Goal: Task Accomplishment & Management: Manage account settings

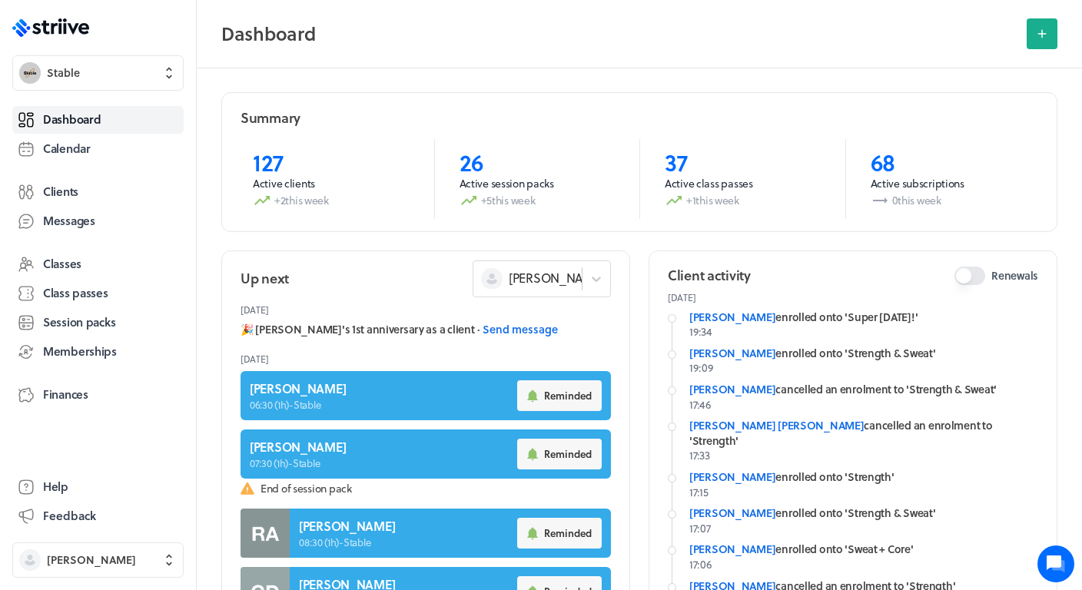
scroll to position [65, 0]
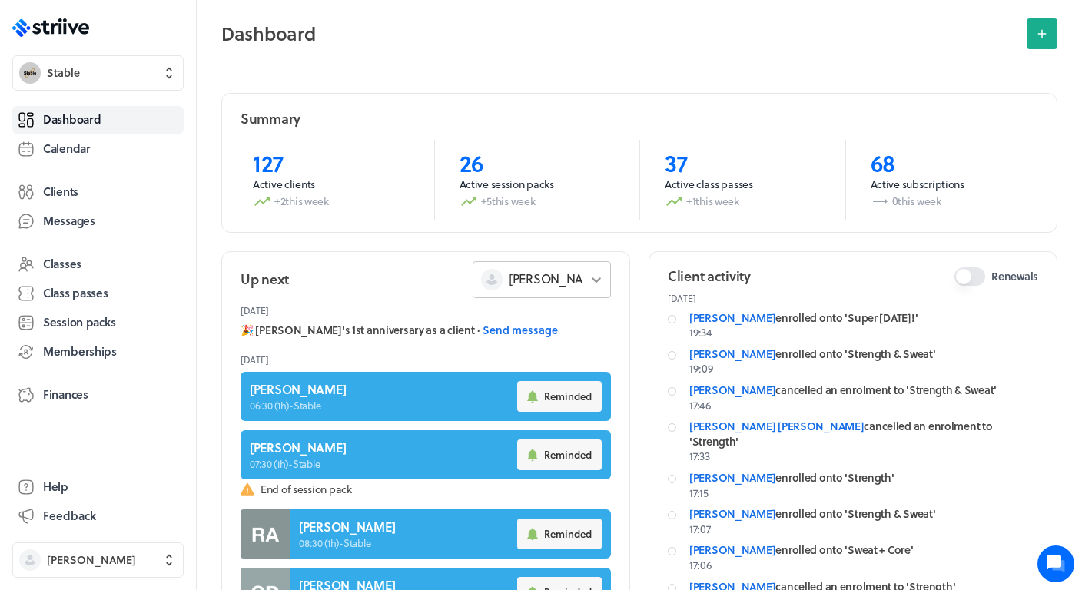
click at [596, 277] on icon at bounding box center [596, 279] width 15 height 15
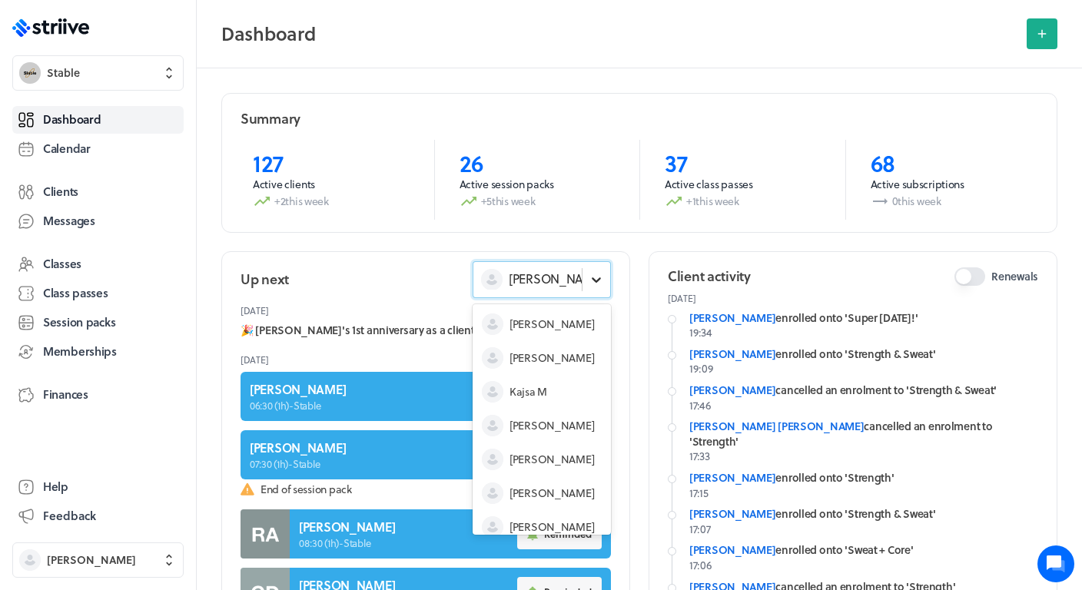
scroll to position [46, 0]
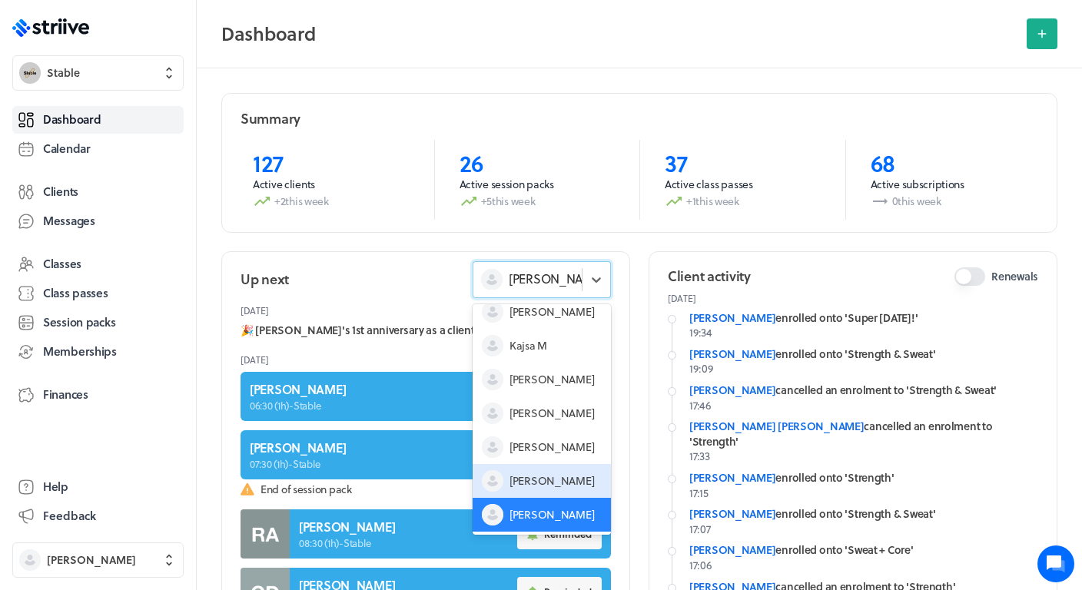
click at [540, 475] on span "[PERSON_NAME]" at bounding box center [552, 480] width 85 height 15
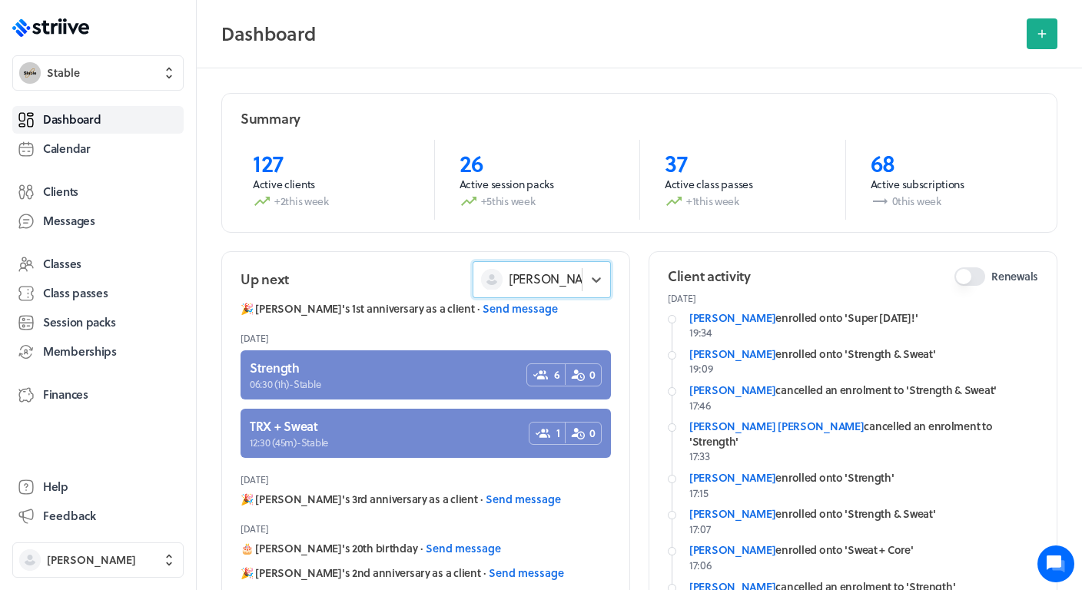
scroll to position [25, 0]
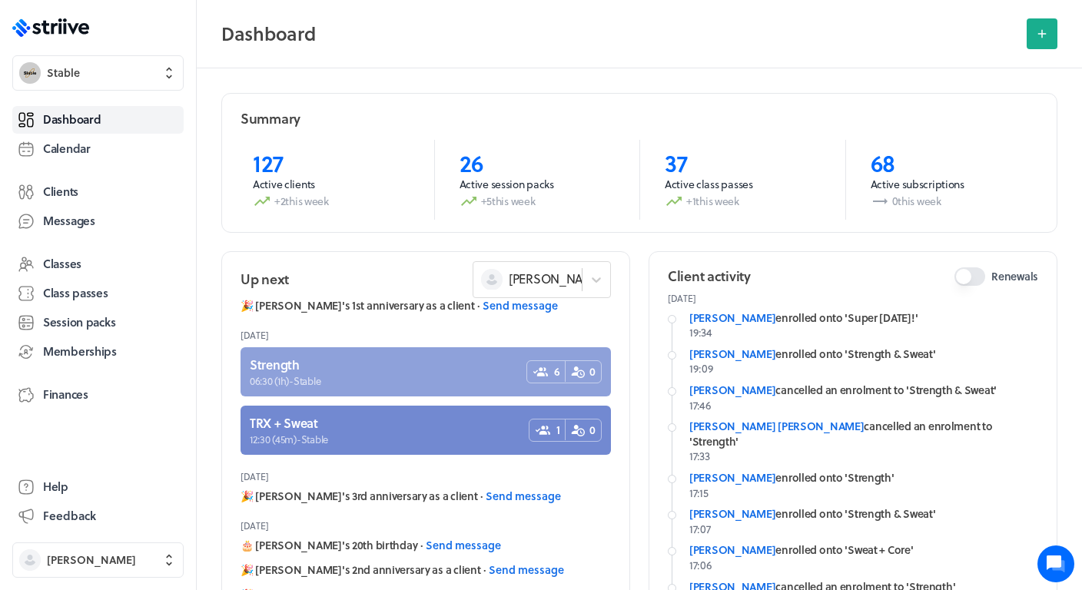
click at [410, 367] on link at bounding box center [426, 371] width 370 height 49
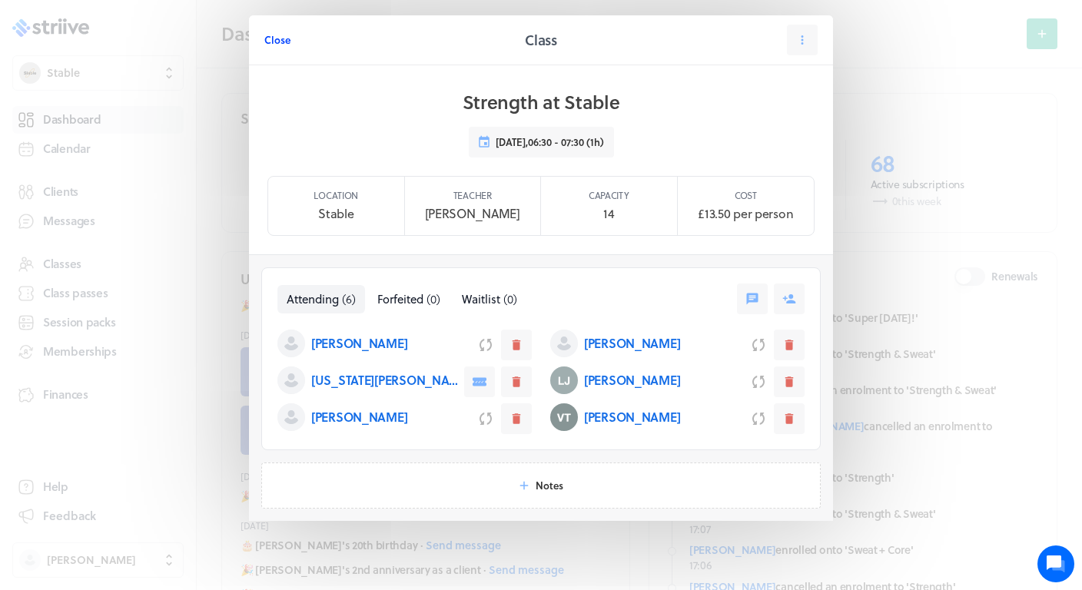
click at [276, 42] on span "Close" at bounding box center [277, 40] width 26 height 14
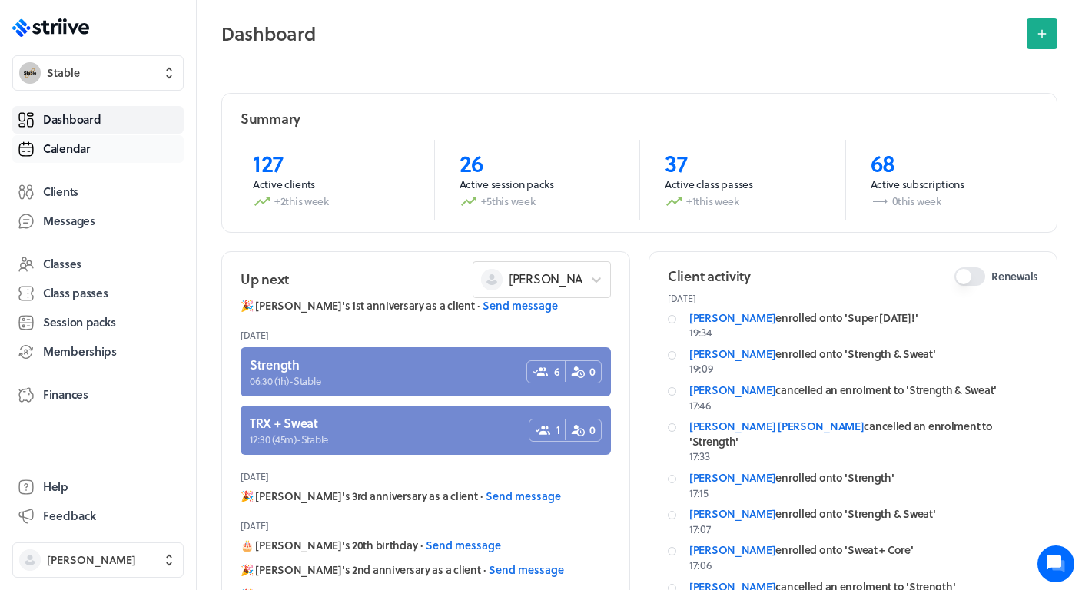
click at [78, 148] on span "Calendar" at bounding box center [67, 149] width 48 height 16
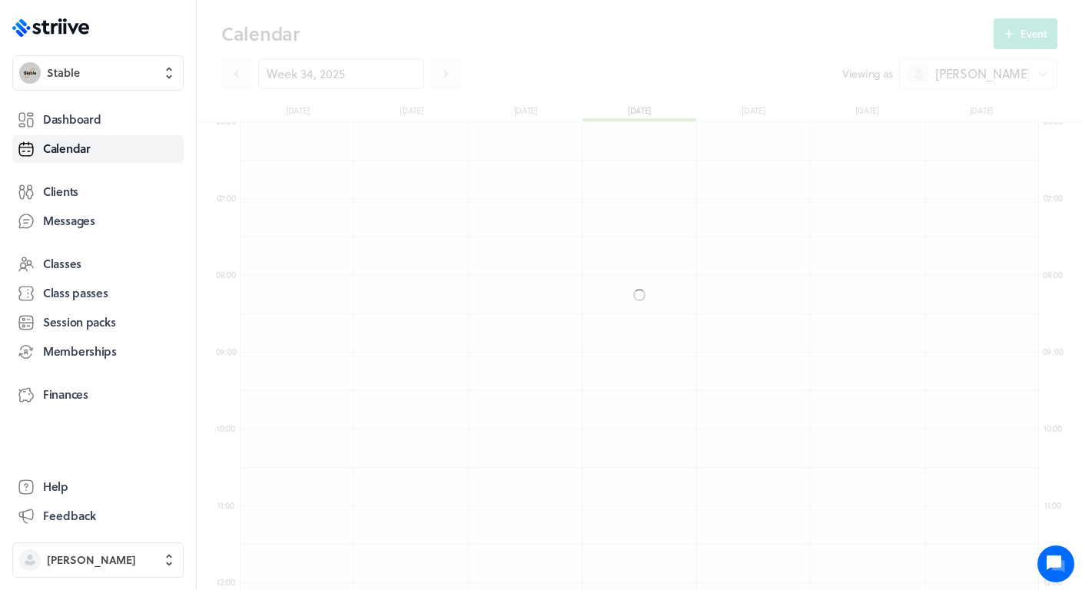
scroll to position [1845, 799]
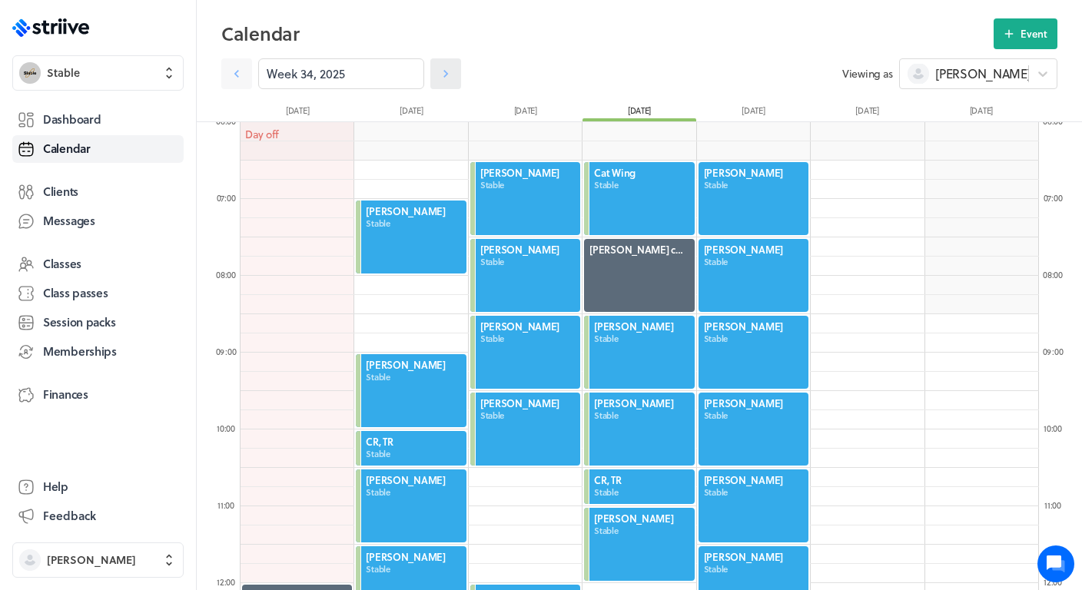
click at [447, 73] on icon at bounding box center [446, 74] width 5 height 8
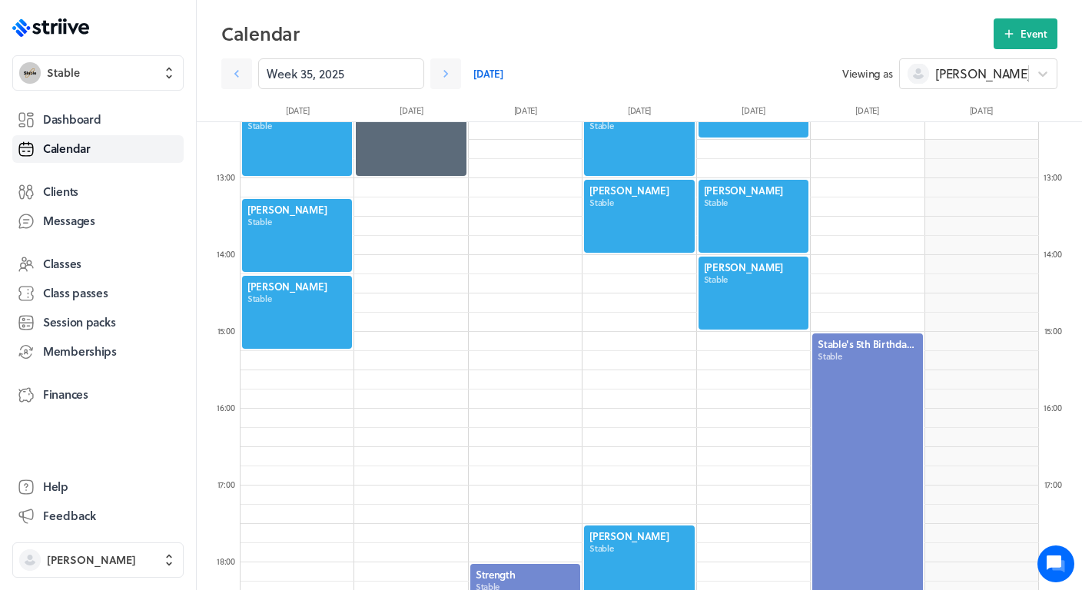
scroll to position [653, 0]
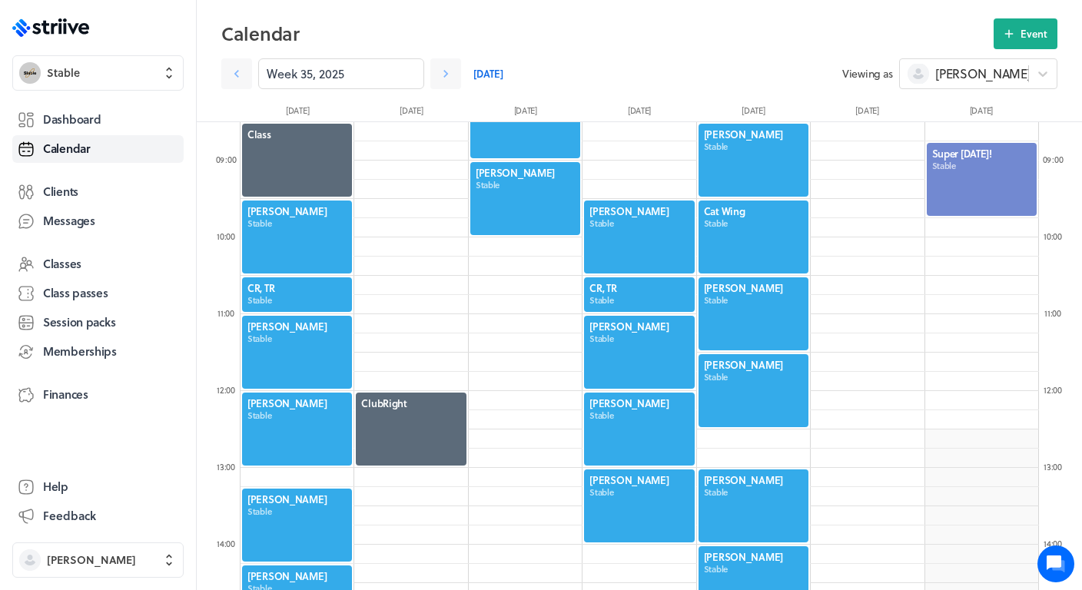
click at [957, 187] on div at bounding box center [981, 179] width 113 height 76
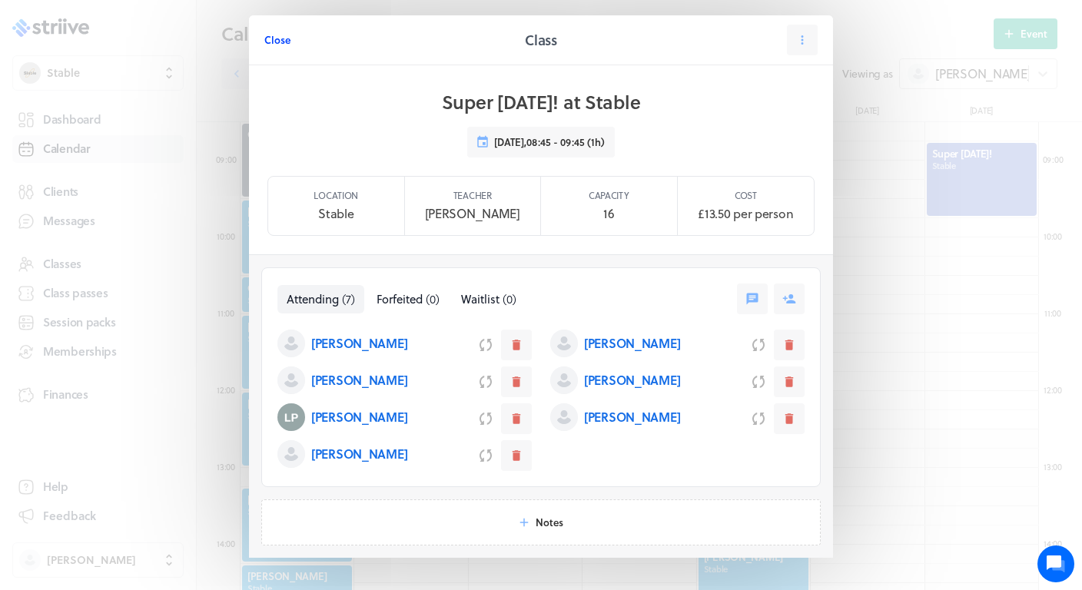
click at [279, 38] on span "Close" at bounding box center [277, 40] width 26 height 14
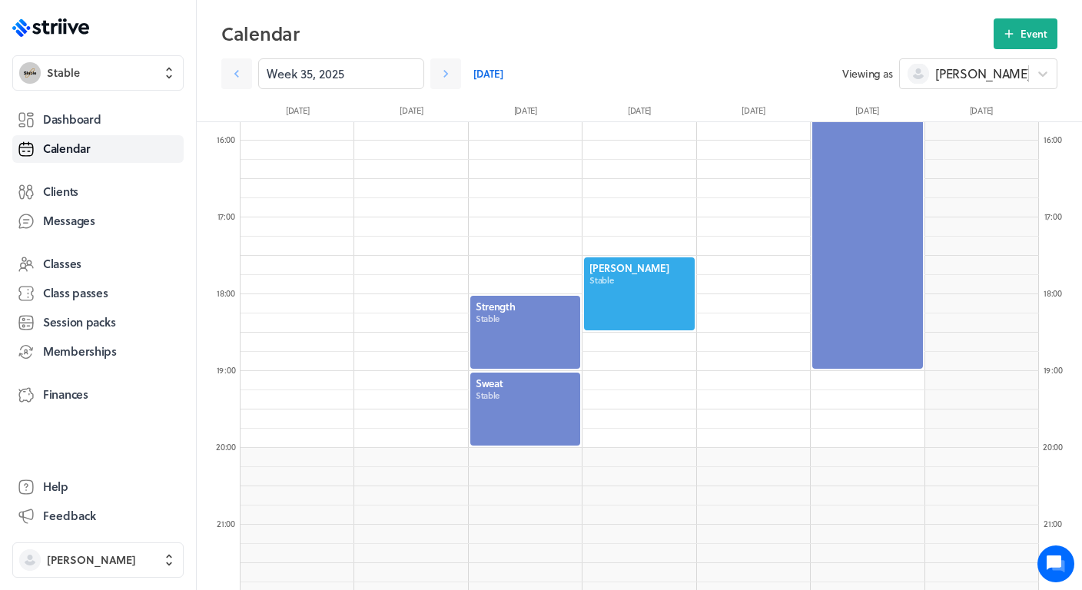
scroll to position [1264, 0]
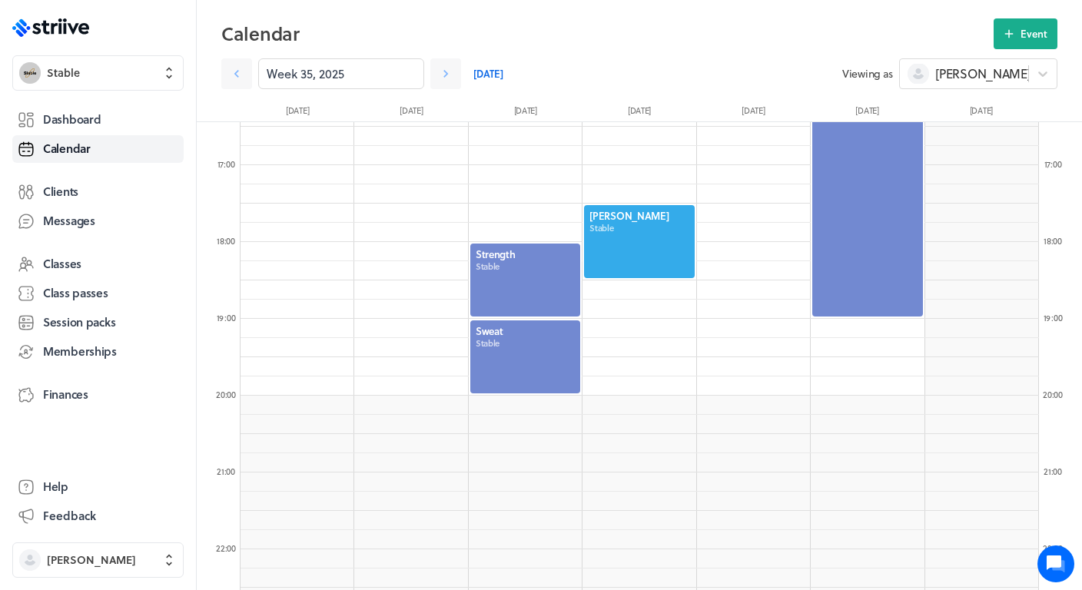
click at [522, 284] on div at bounding box center [525, 280] width 113 height 76
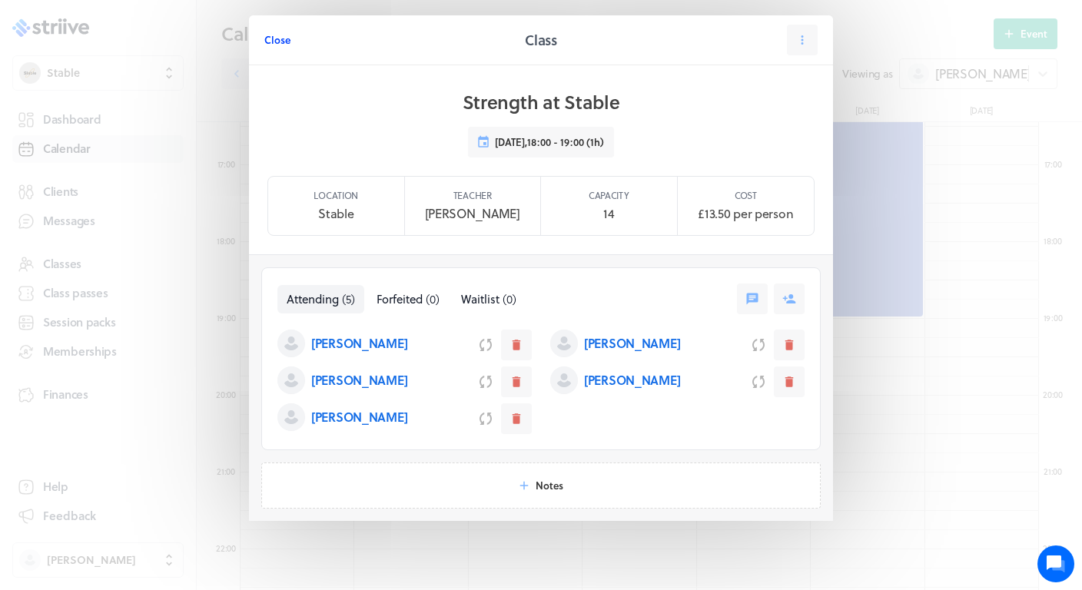
click at [281, 44] on span "Close" at bounding box center [277, 40] width 26 height 14
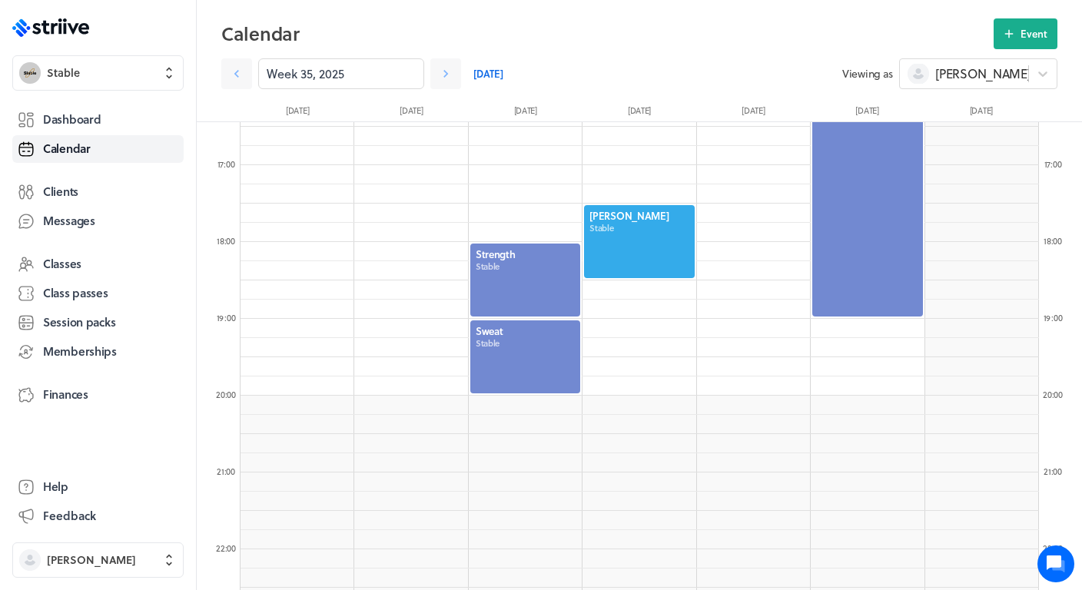
click at [509, 371] on div at bounding box center [525, 357] width 113 height 76
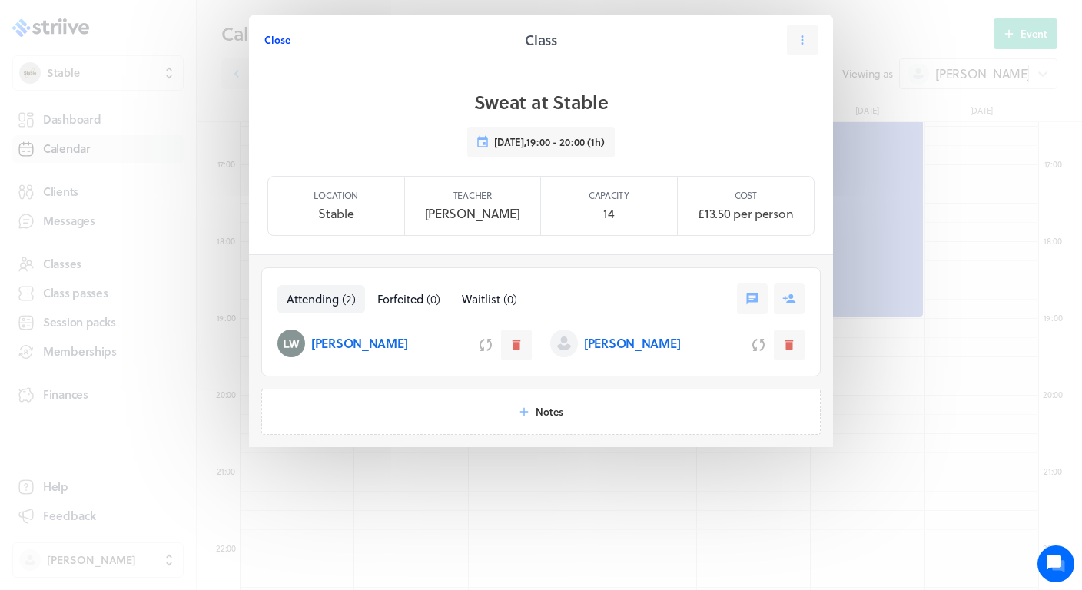
click at [273, 43] on span "Close" at bounding box center [277, 40] width 26 height 14
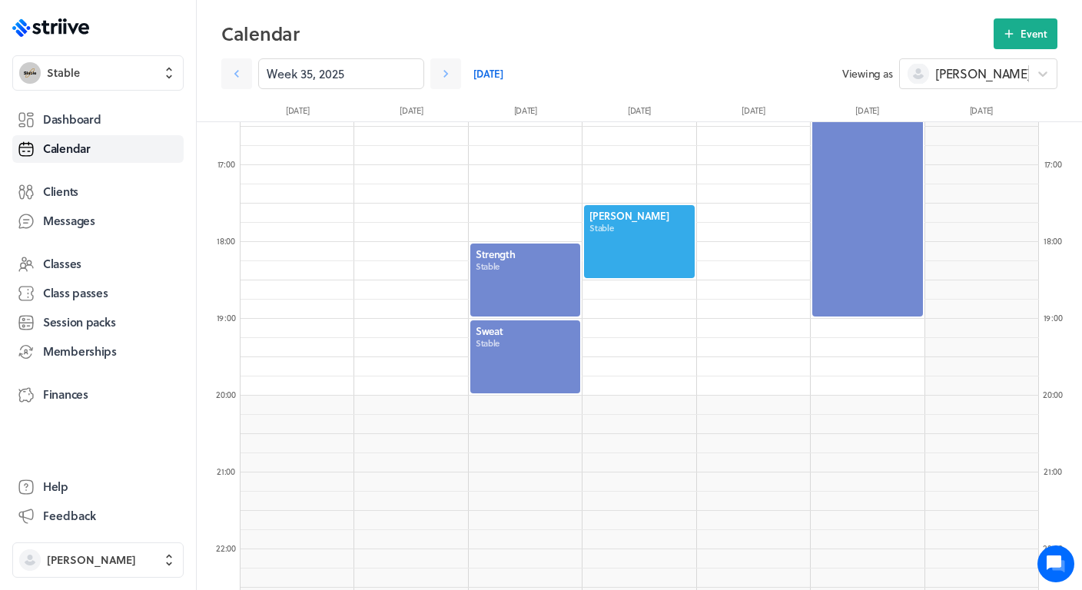
click at [523, 301] on div at bounding box center [525, 280] width 113 height 76
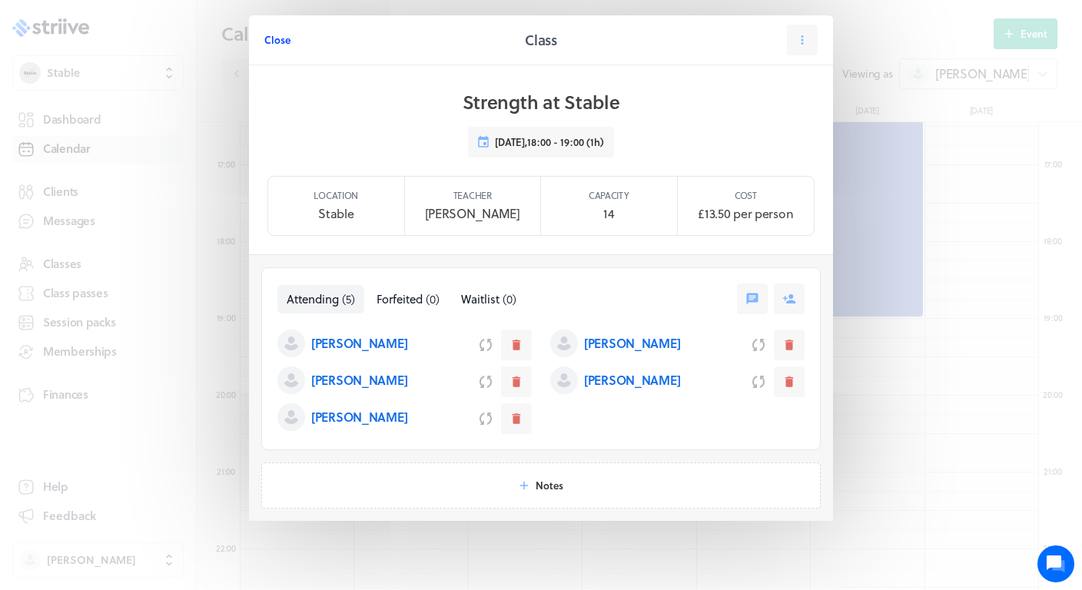
click at [282, 39] on span "Close" at bounding box center [277, 40] width 26 height 14
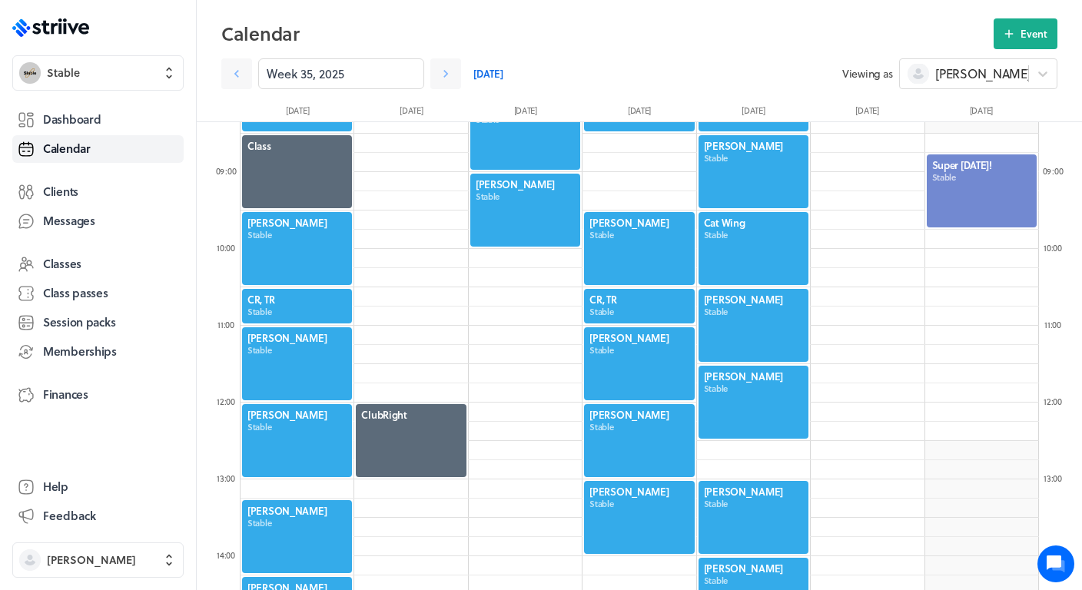
scroll to position [756, 0]
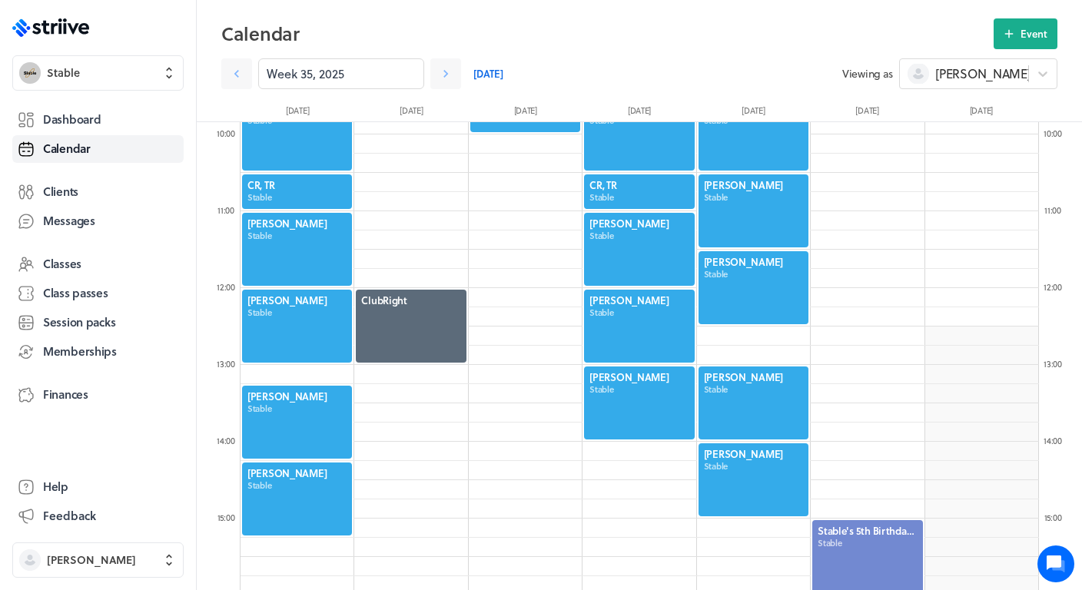
click at [749, 403] on div at bounding box center [753, 403] width 113 height 76
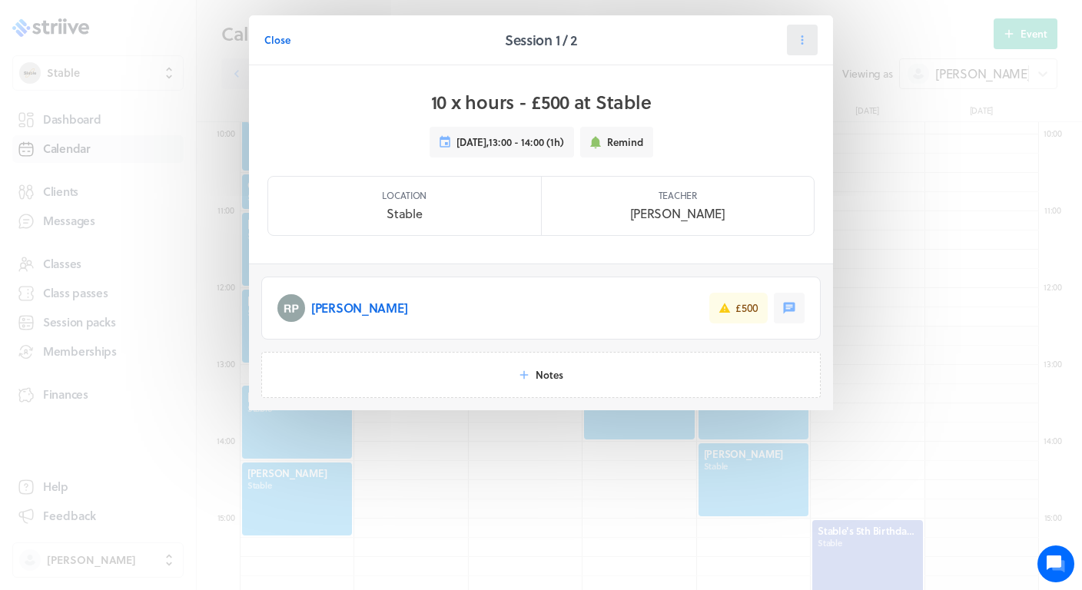
click at [810, 28] on button at bounding box center [802, 40] width 31 height 31
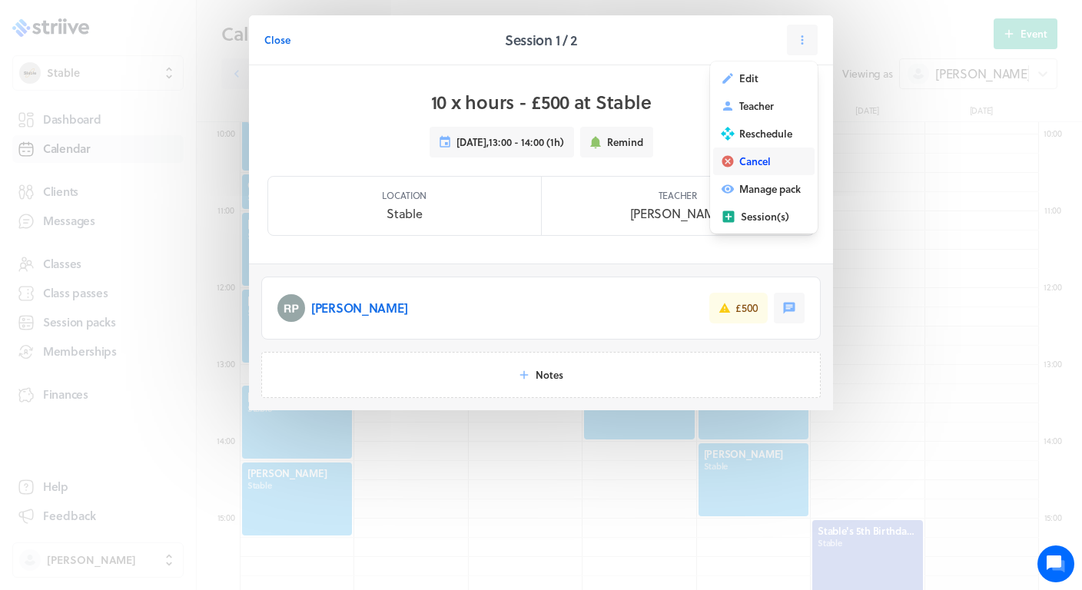
click at [756, 154] on span "Cancel" at bounding box center [755, 161] width 32 height 14
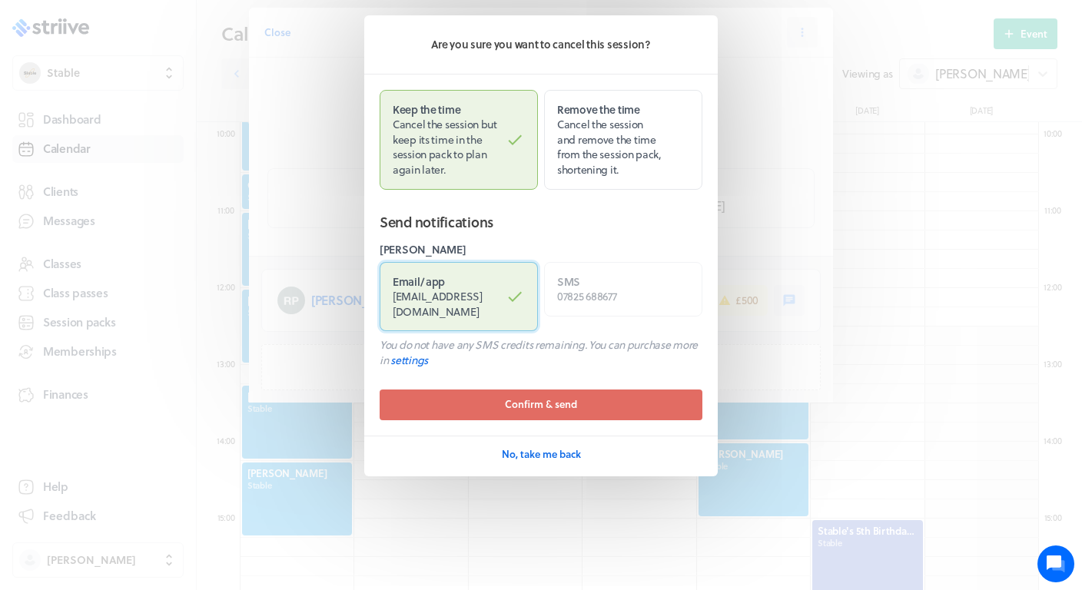
click at [512, 303] on label "Email / app [EMAIL_ADDRESS][DOMAIN_NAME]" at bounding box center [459, 297] width 158 height 70
click at [0, 0] on input "Email / app [EMAIL_ADDRESS][DOMAIN_NAME]" at bounding box center [0, 0] width 0 height 0
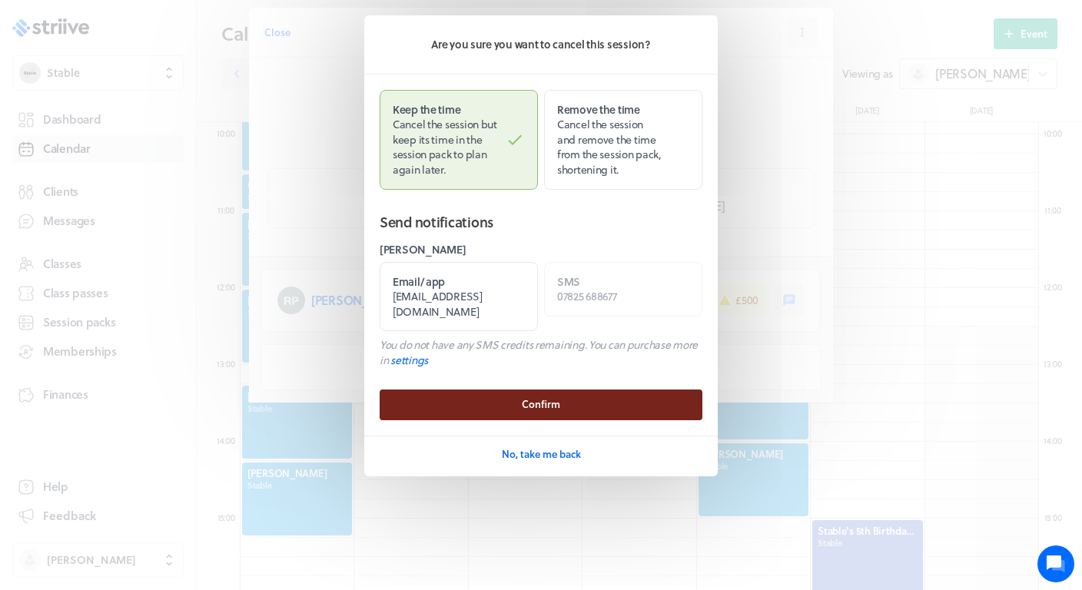
click at [564, 390] on button "Confirm" at bounding box center [541, 405] width 323 height 31
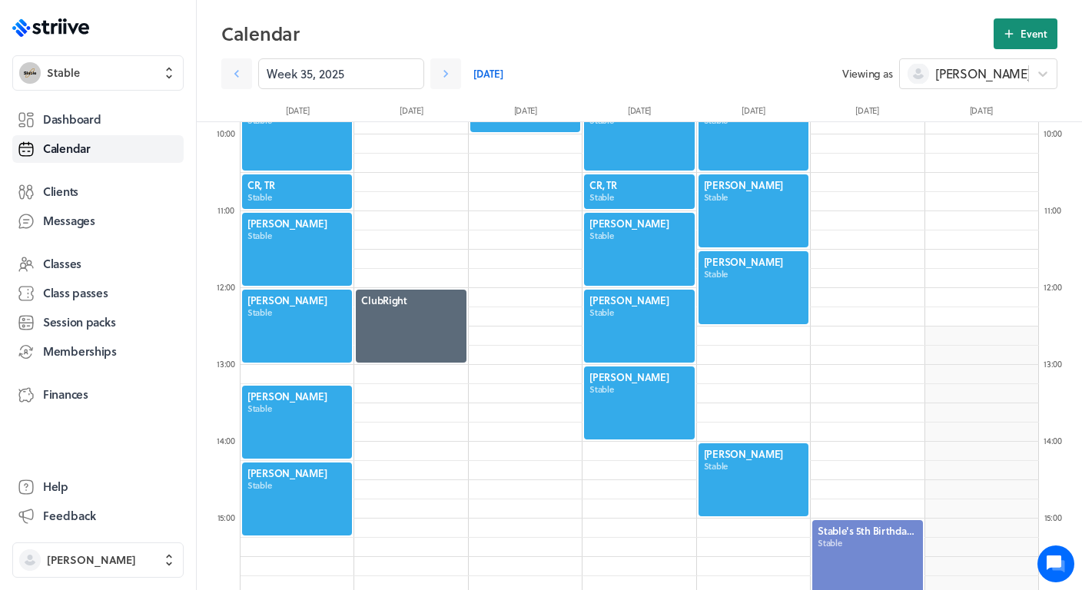
click at [1033, 19] on button "Event" at bounding box center [1026, 33] width 64 height 31
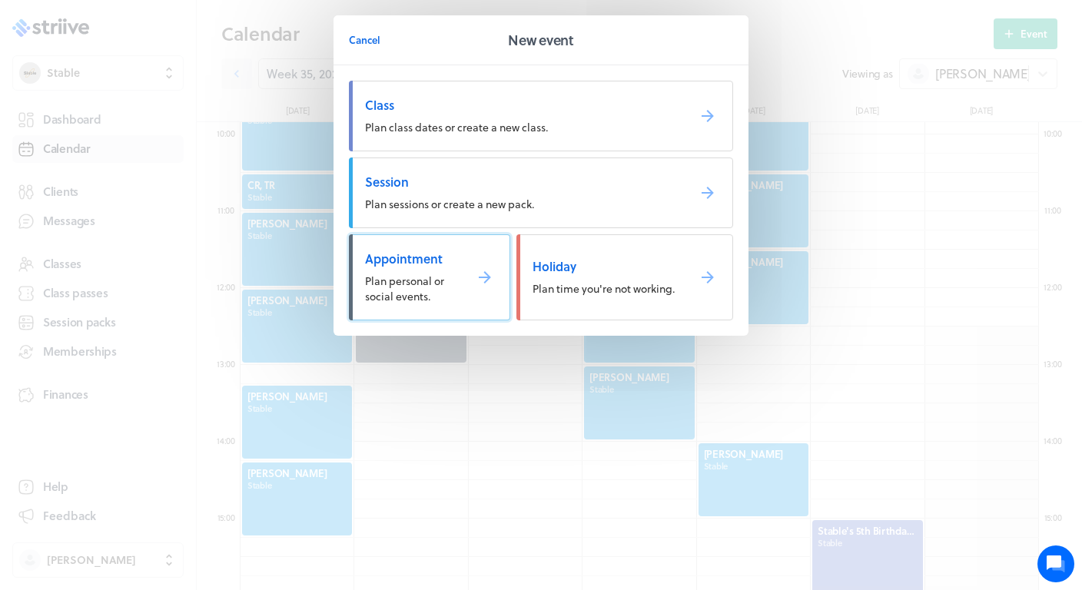
click at [417, 269] on link "Appointment Plan personal or social events." at bounding box center [429, 277] width 161 height 86
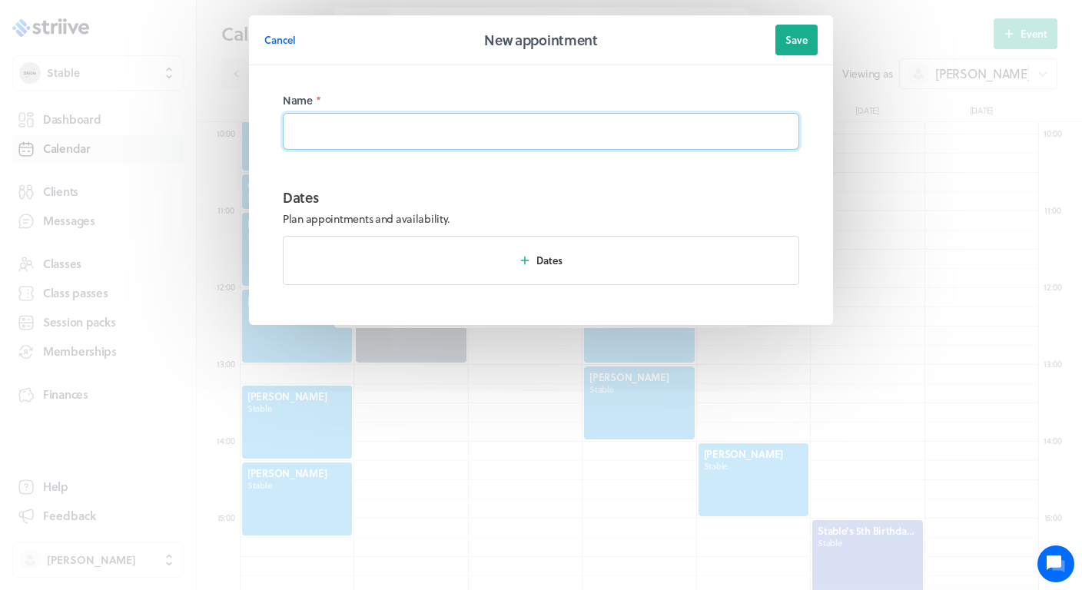
click at [432, 145] on input at bounding box center [541, 131] width 517 height 37
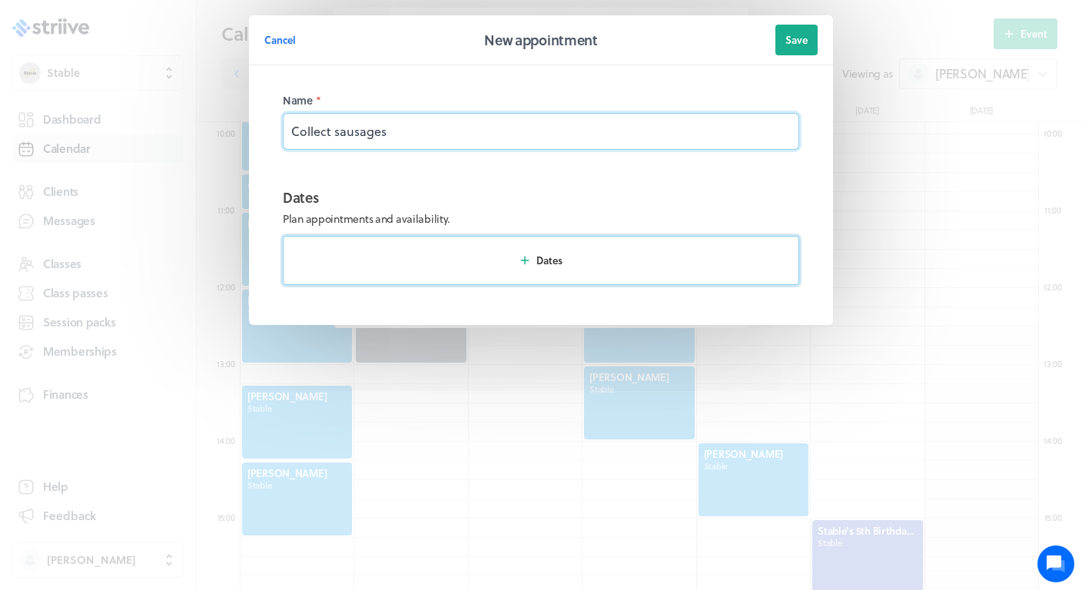
type input "Collect sausages"
click at [508, 257] on button "Dates" at bounding box center [541, 260] width 517 height 49
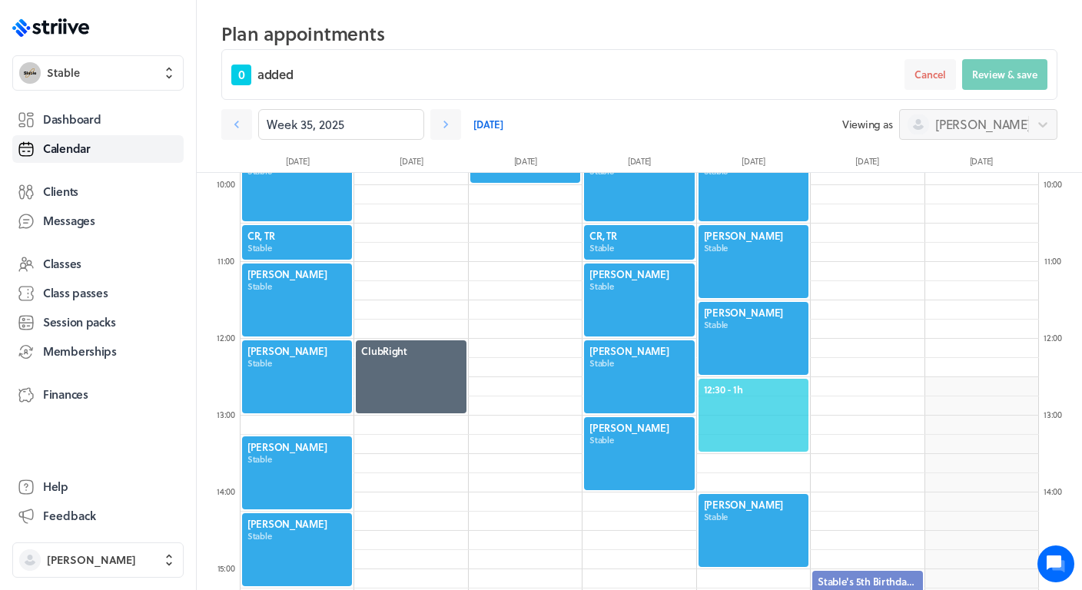
click at [749, 384] on span "12:30 - 1h" at bounding box center [753, 390] width 99 height 14
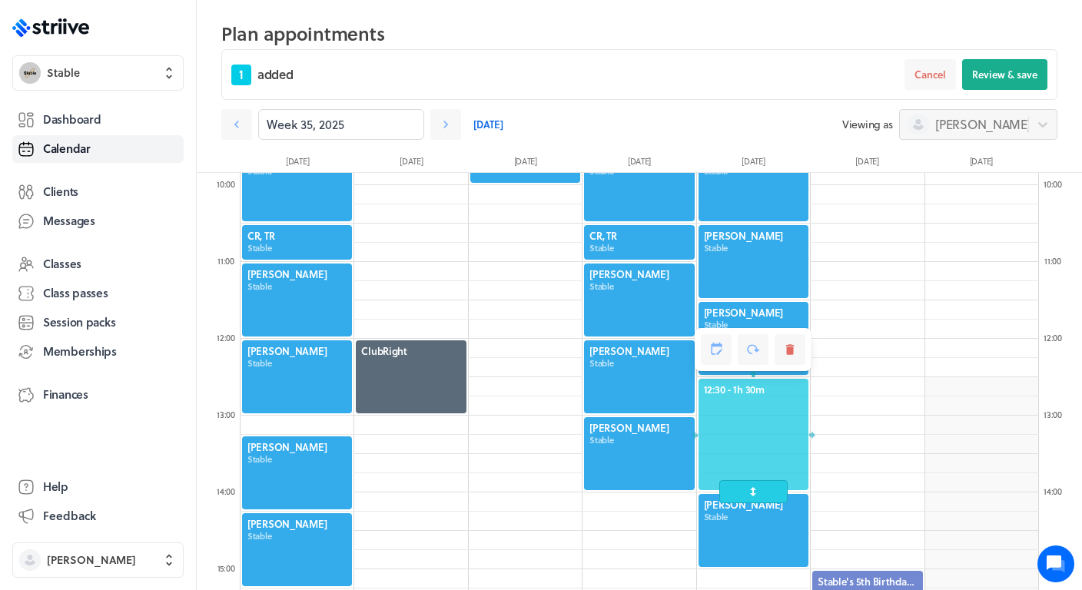
drag, startPoint x: 749, startPoint y: 461, endPoint x: 750, endPoint y: 479, distance: 17.7
click at [750, 479] on div "12:30 - 1h 30m" at bounding box center [753, 434] width 113 height 115
click at [1017, 69] on span "Review & save" at bounding box center [1004, 75] width 65 height 14
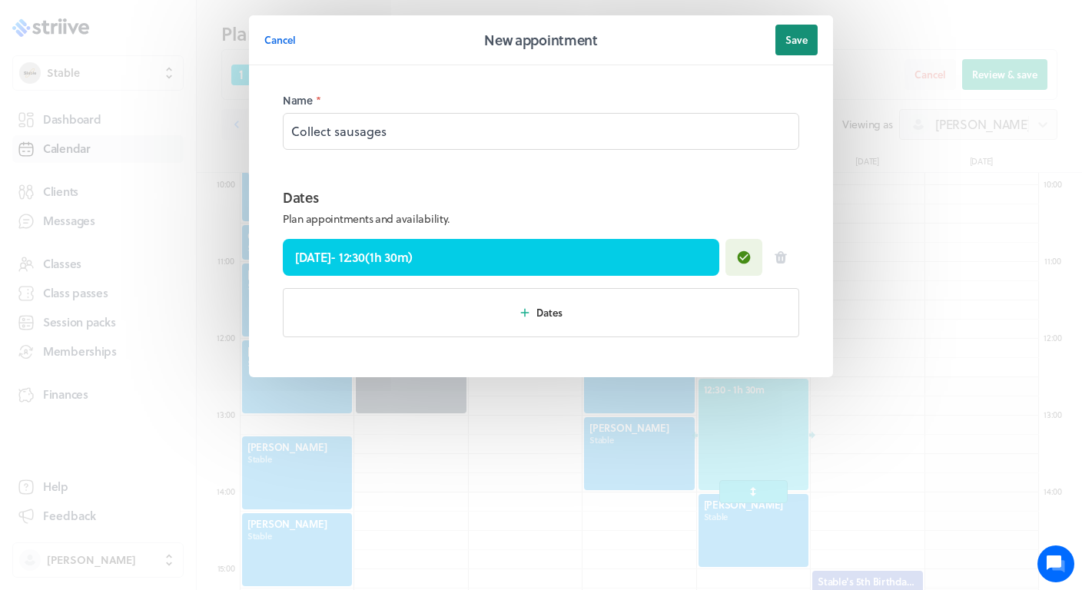
click at [816, 31] on button "Save" at bounding box center [797, 40] width 42 height 31
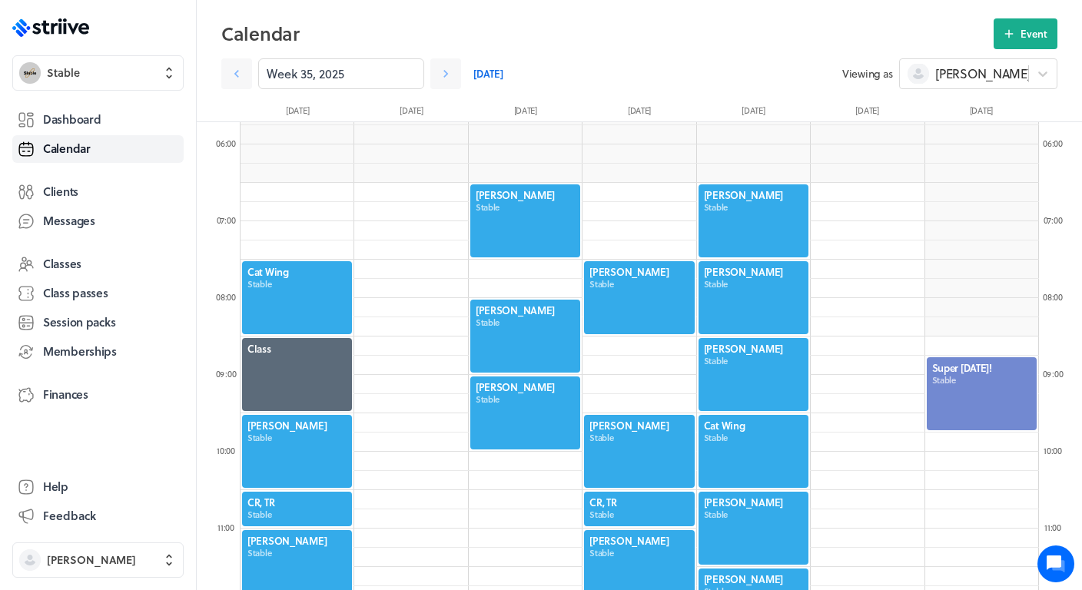
scroll to position [444, 0]
